Goal: Find specific page/section: Find specific page/section

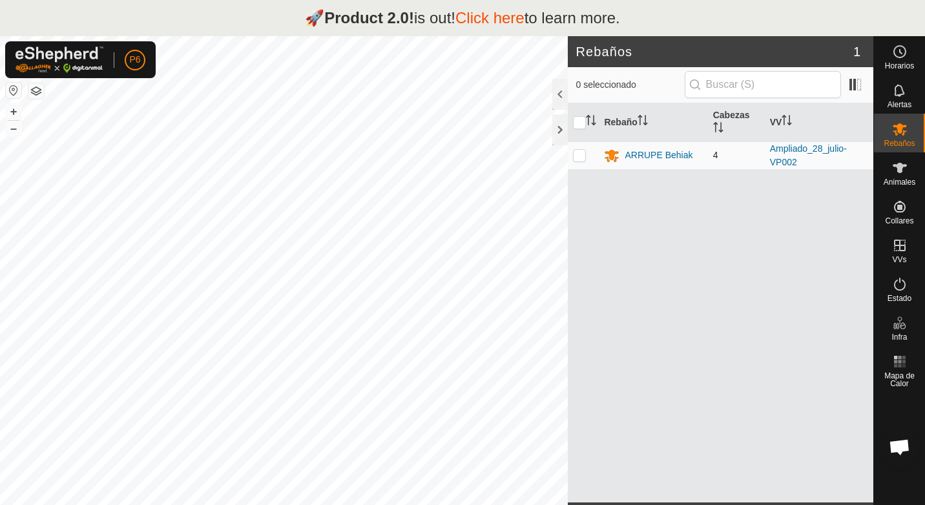
click at [580, 160] on p-checkbox at bounding box center [579, 155] width 13 height 10
checkbox input "true"
click at [667, 152] on div "ARRUPE Behiak" at bounding box center [659, 156] width 68 height 14
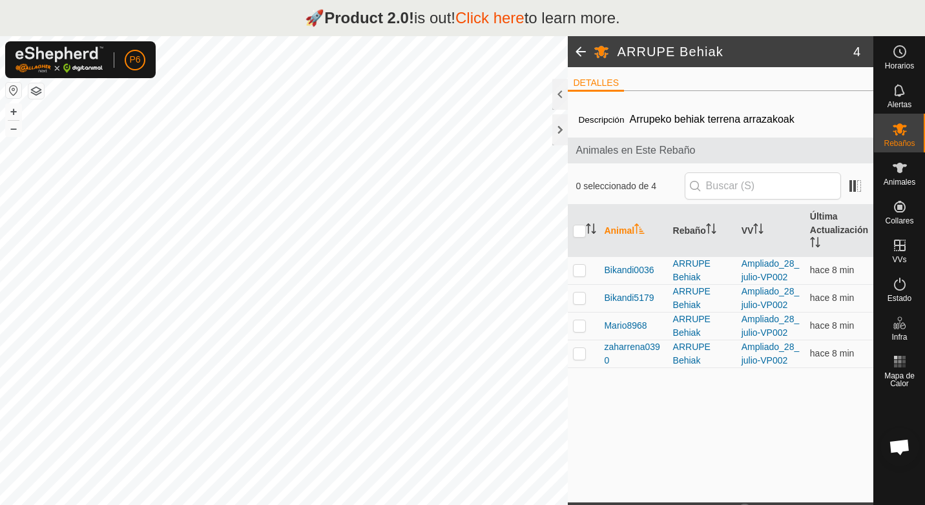
click at [37, 94] on button "button" at bounding box center [36, 91] width 16 height 16
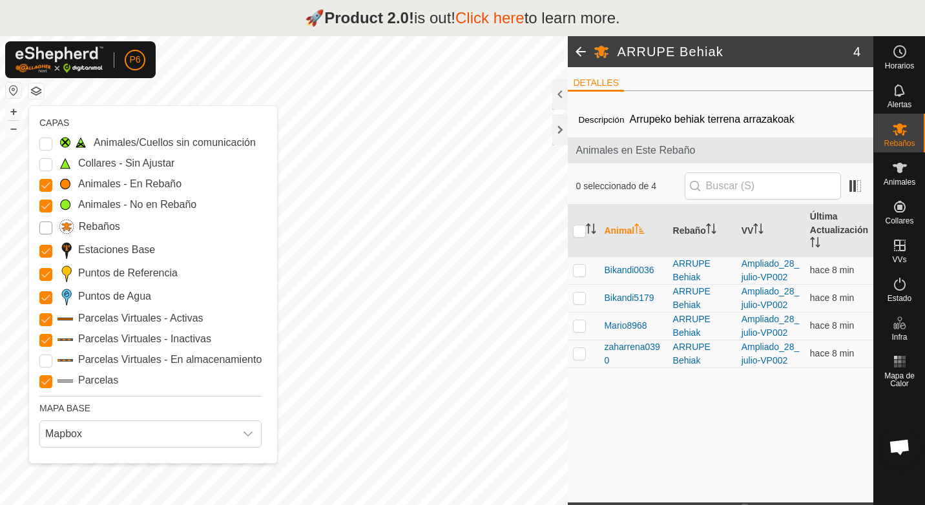
click at [48, 226] on input "Rebaños" at bounding box center [45, 228] width 13 height 13
click at [254, 436] on div "dropdown trigger" at bounding box center [248, 434] width 26 height 26
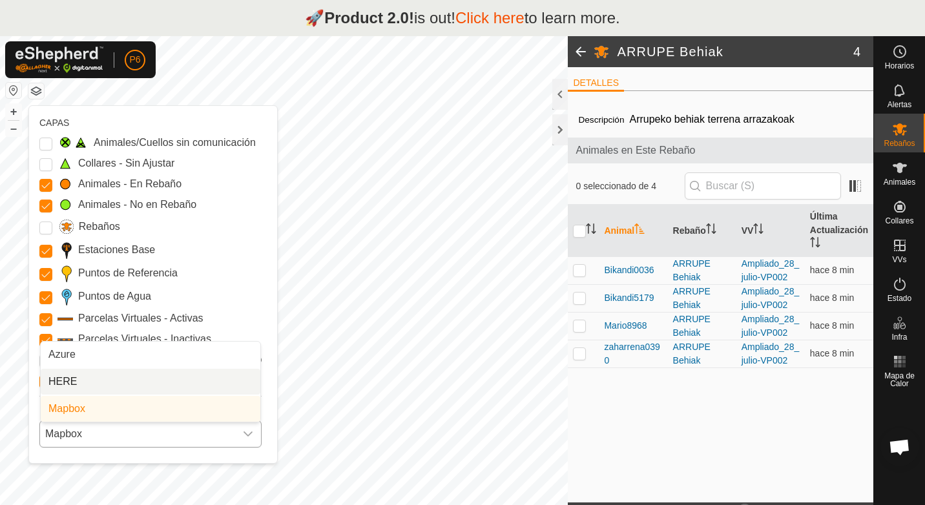
click at [109, 386] on li "HERE" at bounding box center [151, 382] width 220 height 26
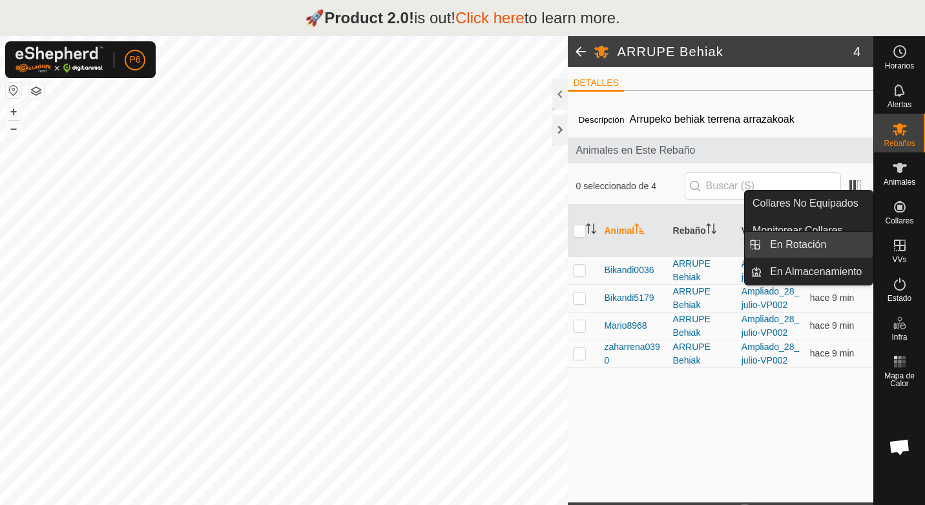
drag, startPoint x: 828, startPoint y: 245, endPoint x: 835, endPoint y: 254, distance: 11.5
click at [828, 245] on link "En Rotación" at bounding box center [817, 245] width 110 height 26
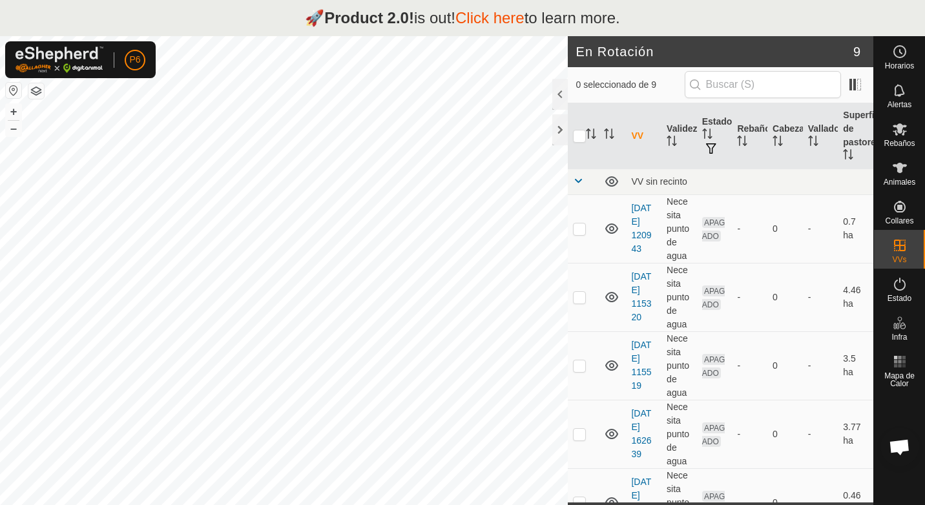
click at [874, 10] on div "🚀 Product 2.0! is out! Click here to learn more." at bounding box center [462, 18] width 925 height 36
